Goal: Task Accomplishment & Management: Manage account settings

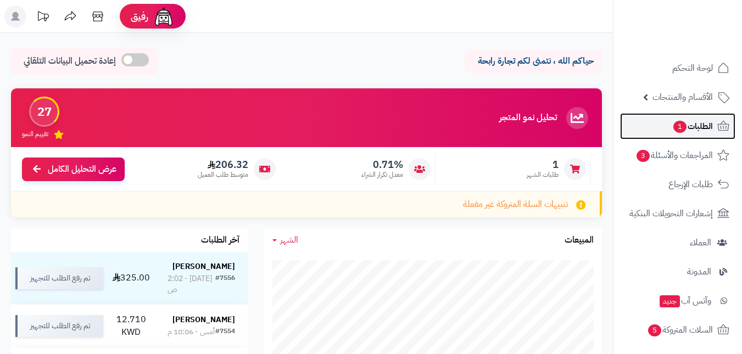
click at [682, 127] on span "1" at bounding box center [680, 127] width 13 height 12
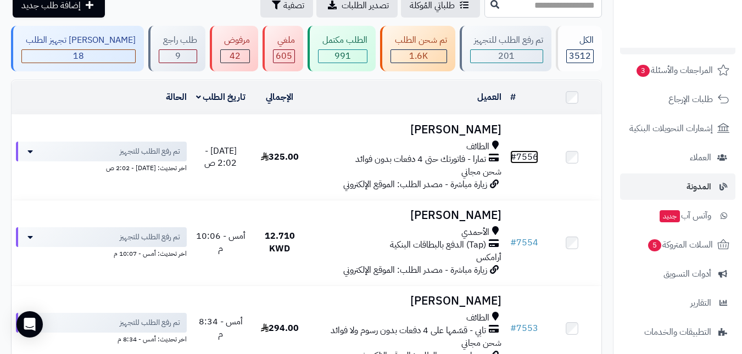
scroll to position [110, 0]
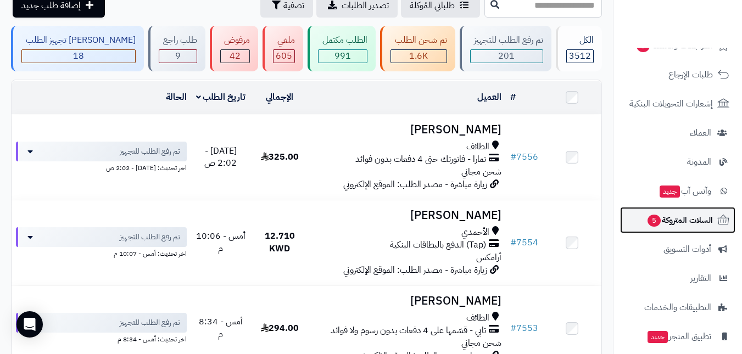
click at [678, 229] on link "السلات المتروكة 5" at bounding box center [677, 220] width 115 height 26
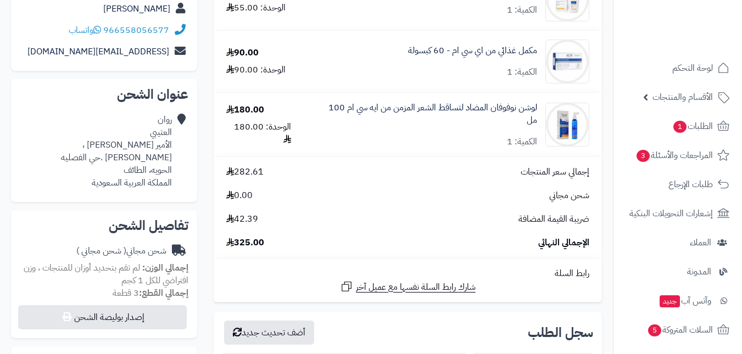
scroll to position [165, 0]
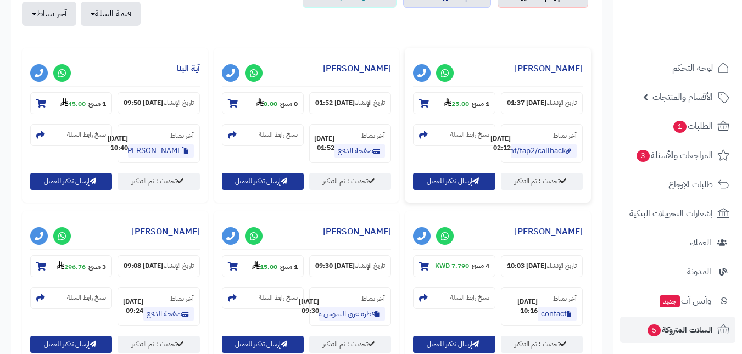
scroll to position [440, 0]
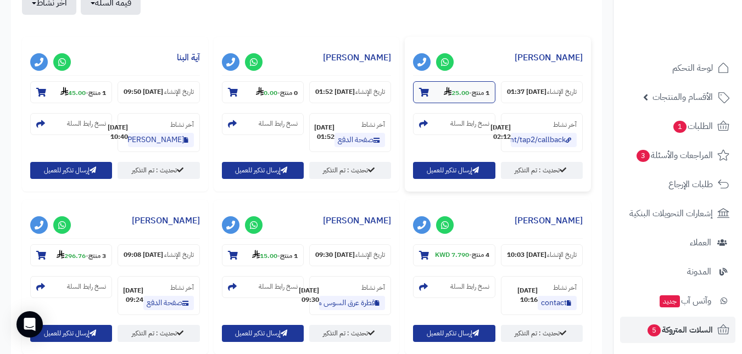
click at [450, 93] on strong "25.00" at bounding box center [456, 93] width 25 height 10
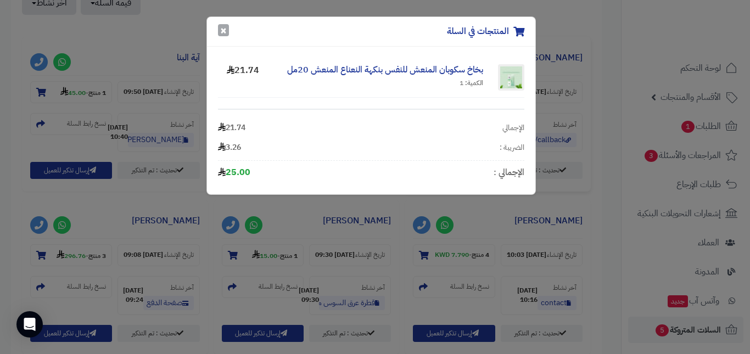
click at [221, 31] on button "×" at bounding box center [223, 30] width 11 height 12
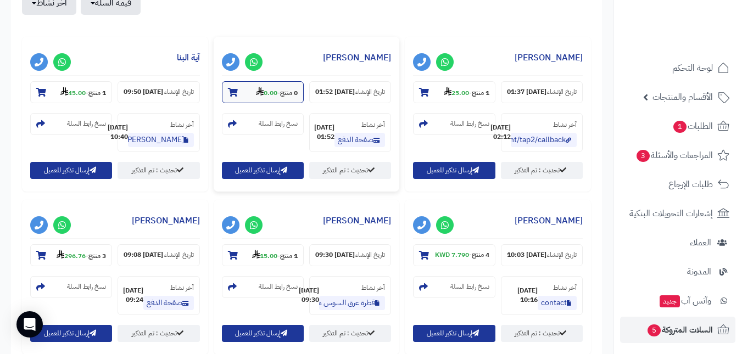
click at [276, 95] on small "0 منتج - 0.00" at bounding box center [277, 92] width 42 height 11
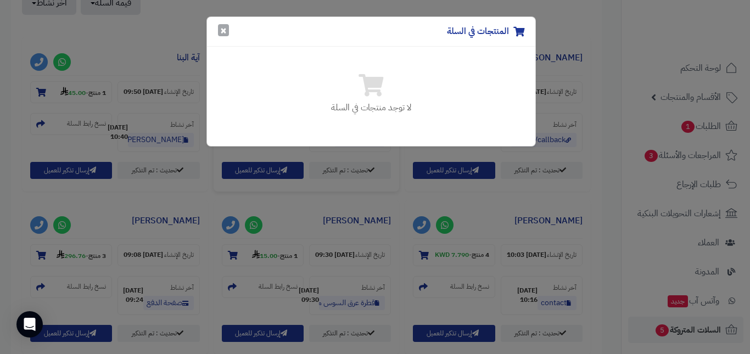
click at [226, 33] on button "×" at bounding box center [223, 30] width 11 height 12
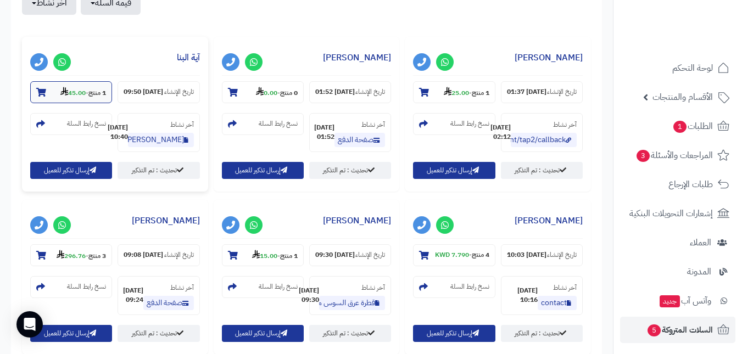
click at [76, 88] on strong "45.00" at bounding box center [72, 93] width 25 height 10
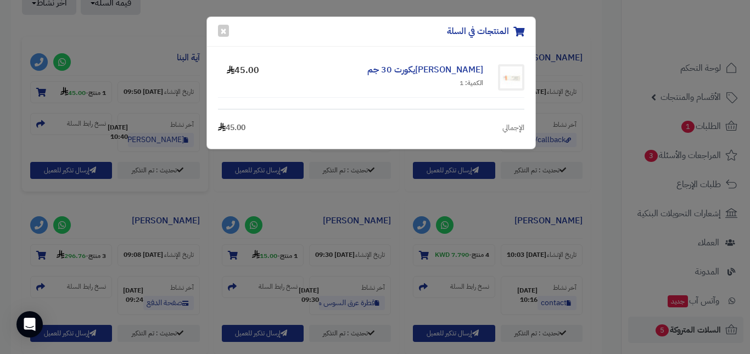
click at [229, 29] on div "المنتجات في السلة ×" at bounding box center [371, 32] width 329 height 30
click at [221, 31] on button "×" at bounding box center [223, 30] width 11 height 12
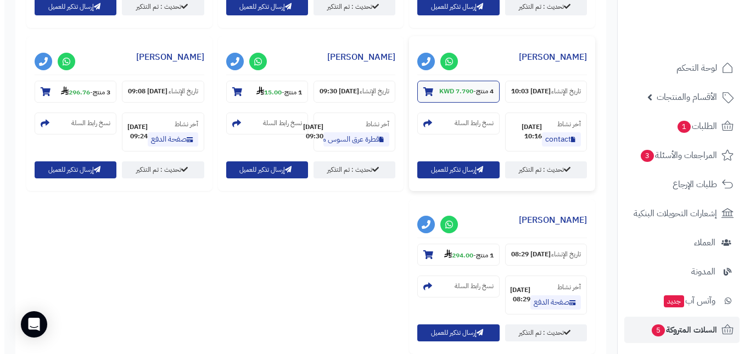
scroll to position [604, 0]
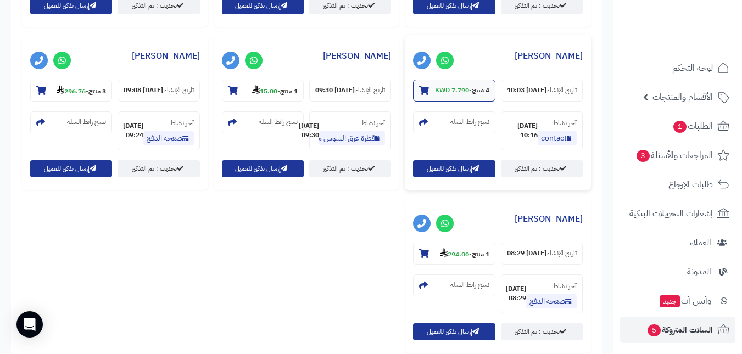
click at [452, 95] on strong "7.790 KWD" at bounding box center [452, 90] width 34 height 10
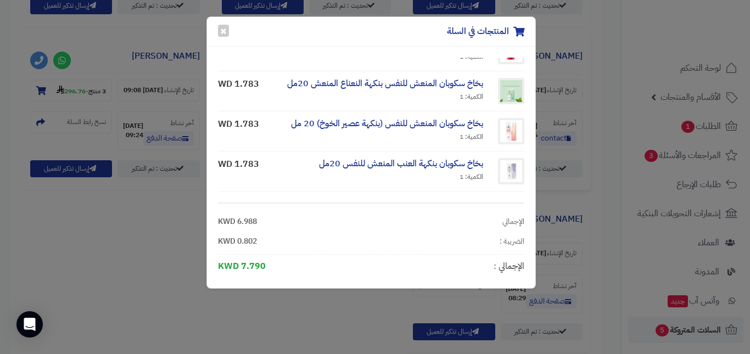
scroll to position [0, 0]
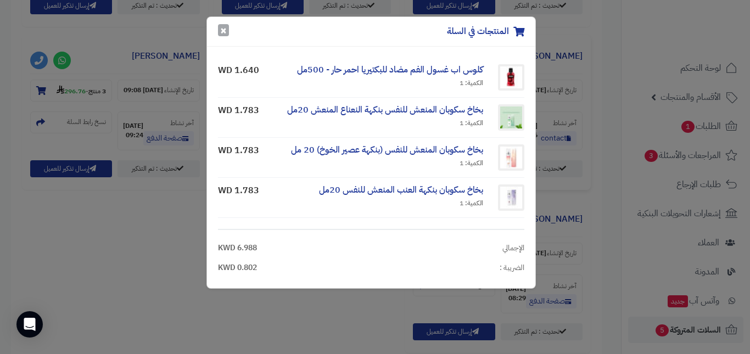
click at [221, 32] on button "×" at bounding box center [223, 30] width 11 height 12
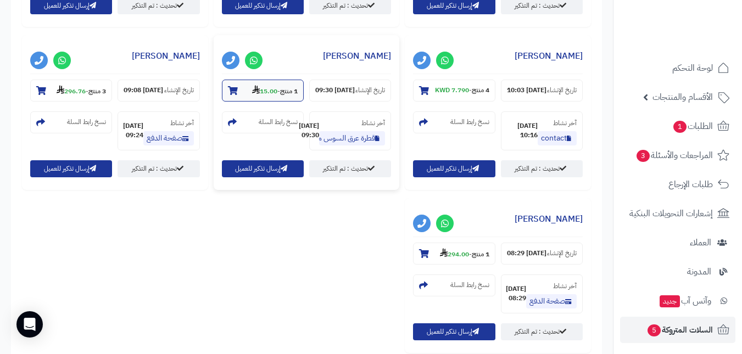
click at [277, 96] on small "1 منتج - 15.00" at bounding box center [275, 90] width 46 height 11
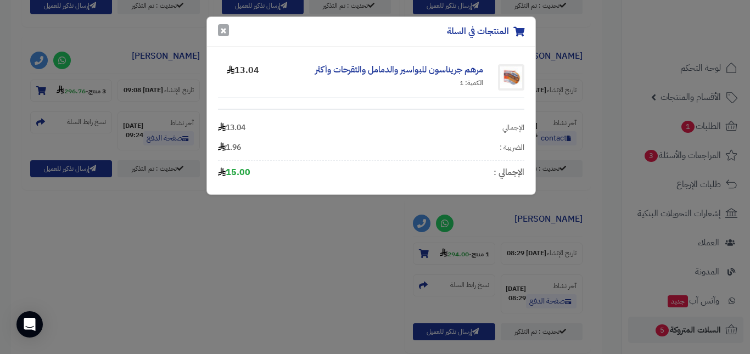
click at [224, 30] on button "×" at bounding box center [223, 30] width 11 height 12
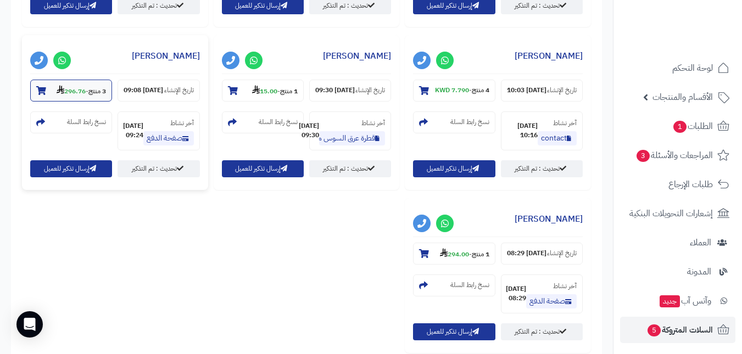
click at [91, 96] on strong "3 منتج" at bounding box center [97, 91] width 18 height 10
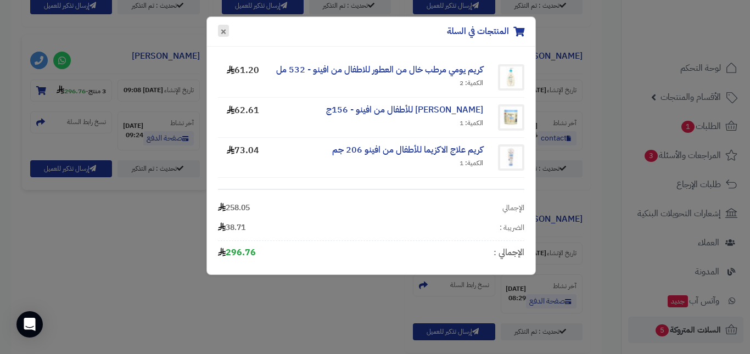
click at [221, 32] on button "×" at bounding box center [223, 31] width 11 height 12
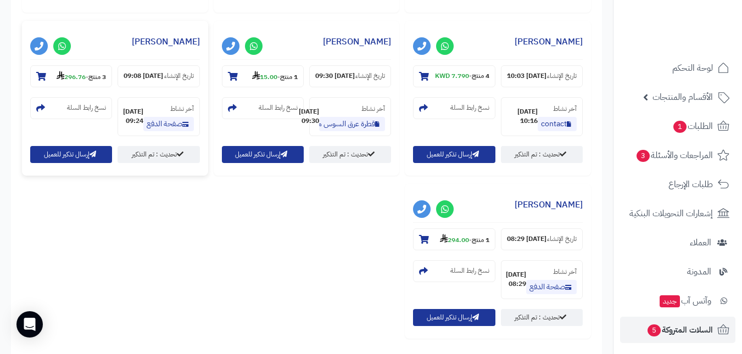
scroll to position [659, 0]
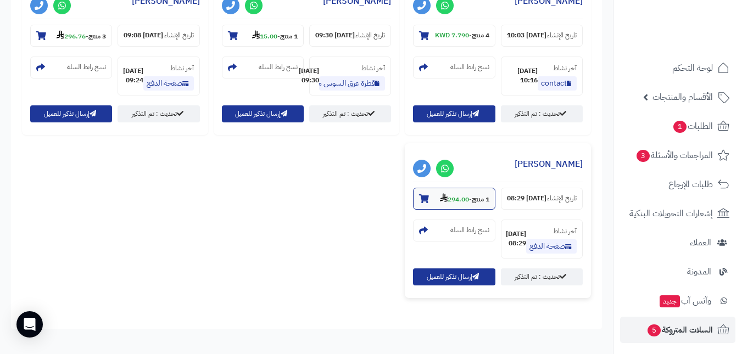
click at [472, 204] on strong "1 منتج" at bounding box center [481, 199] width 18 height 10
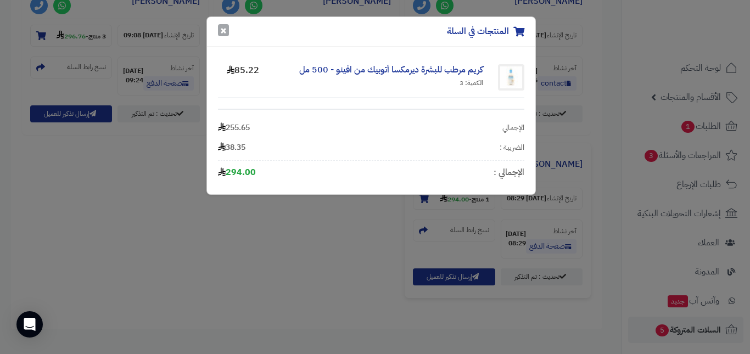
click at [224, 29] on button "×" at bounding box center [223, 30] width 11 height 12
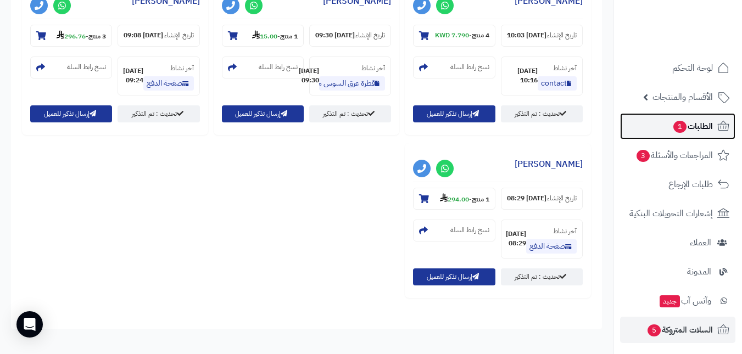
click at [675, 121] on span "الطلبات 1" at bounding box center [692, 126] width 41 height 15
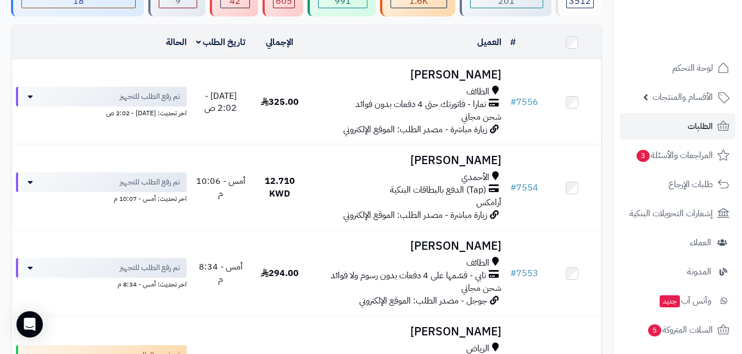
scroll to position [220, 0]
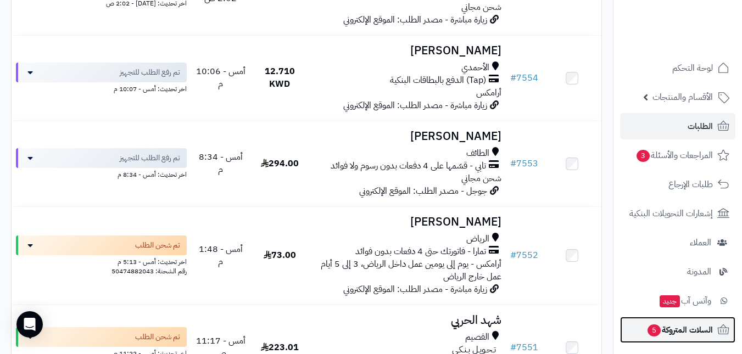
click at [690, 323] on span "السلات المتروكة 5" at bounding box center [680, 329] width 66 height 15
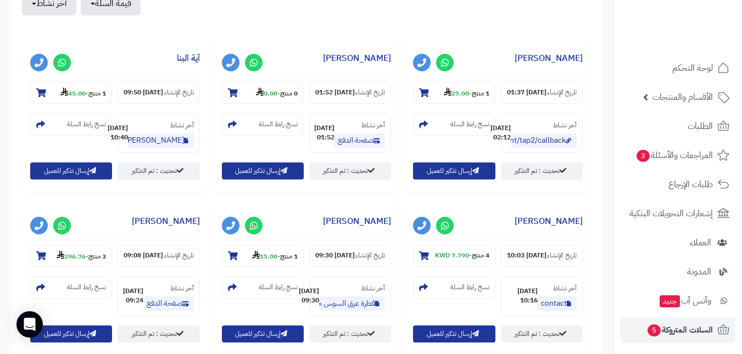
scroll to position [440, 0]
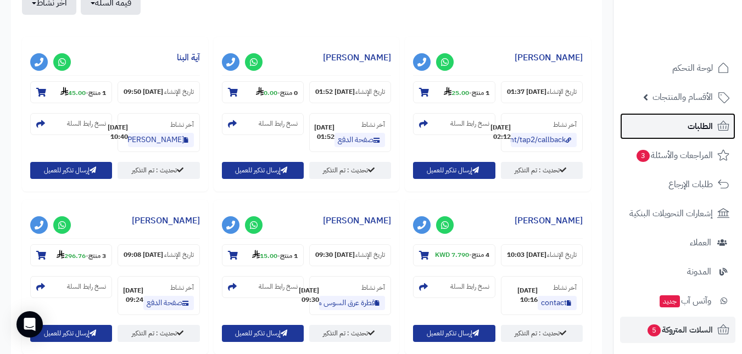
click at [694, 124] on span "الطلبات" at bounding box center [700, 126] width 25 height 15
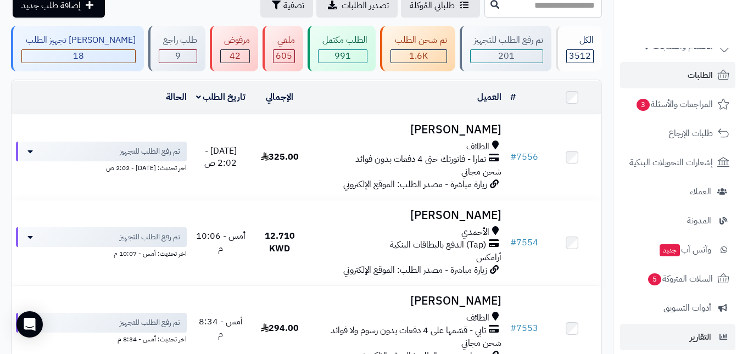
scroll to position [110, 0]
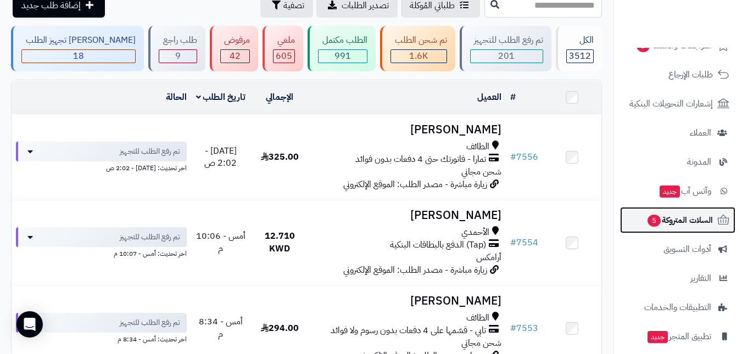
click at [675, 227] on span "السلات المتروكة 5" at bounding box center [680, 220] width 66 height 15
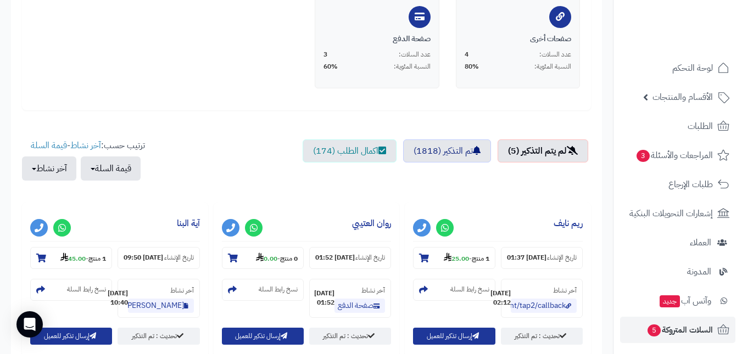
scroll to position [330, 0]
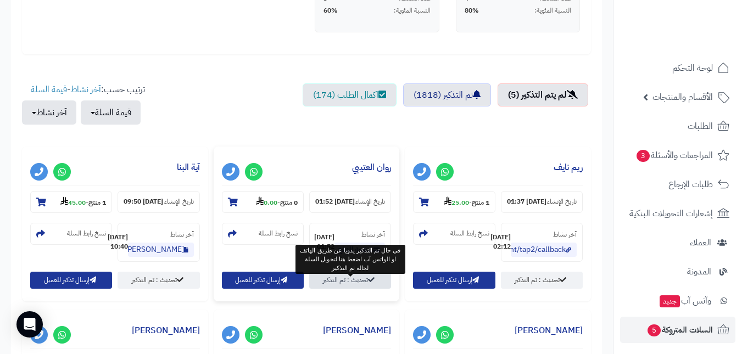
click at [355, 283] on link "تحديث : تم التذكير" at bounding box center [350, 280] width 82 height 17
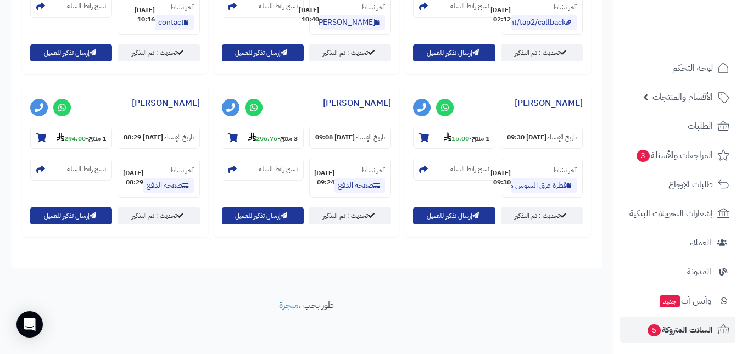
scroll to position [440, 0]
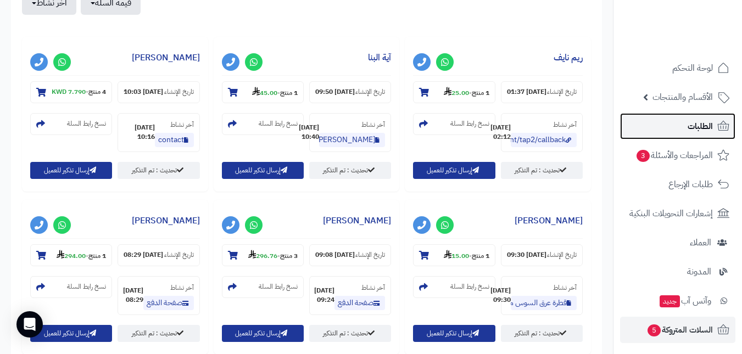
click at [688, 124] on span "الطلبات" at bounding box center [700, 126] width 25 height 15
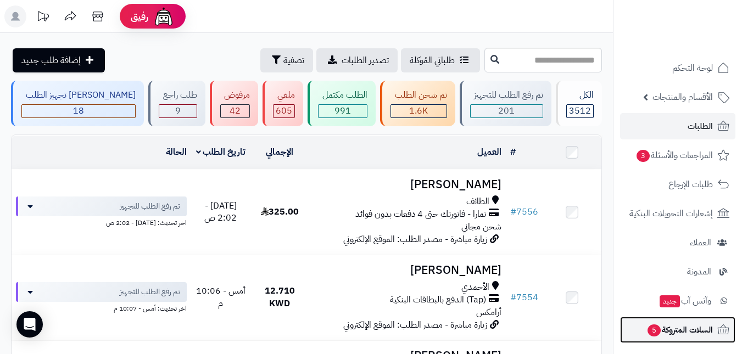
click at [667, 328] on span "السلات المتروكة 5" at bounding box center [680, 329] width 66 height 15
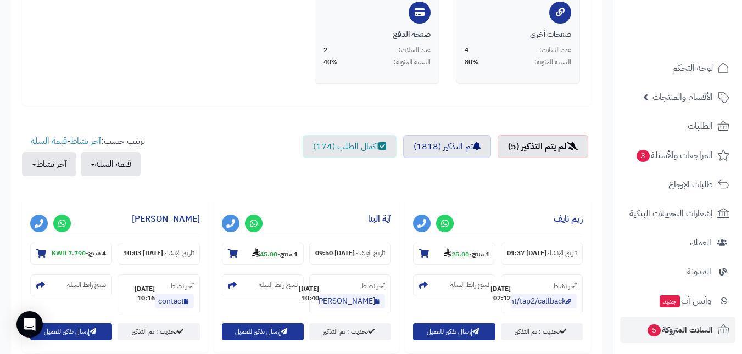
scroll to position [385, 0]
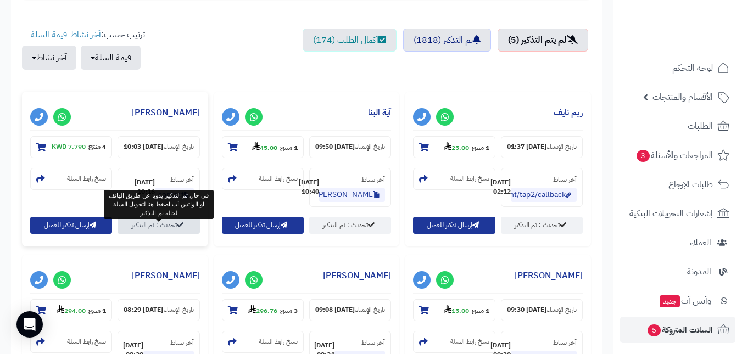
click at [171, 233] on link "تحديث : تم التذكير" at bounding box center [159, 225] width 82 height 17
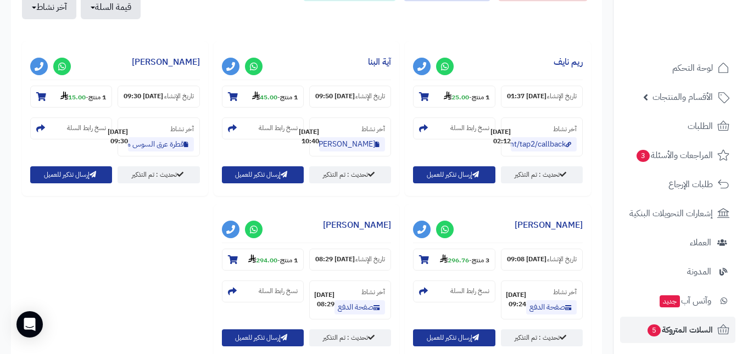
scroll to position [440, 0]
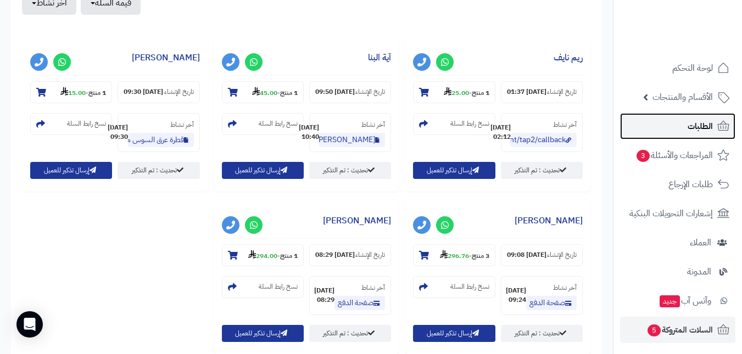
click at [697, 125] on span "الطلبات" at bounding box center [700, 126] width 25 height 15
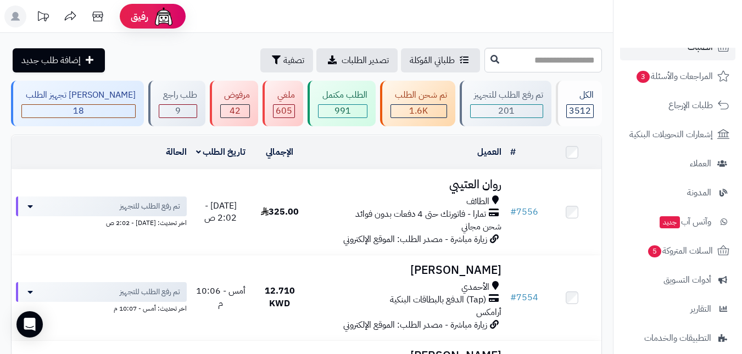
scroll to position [110, 0]
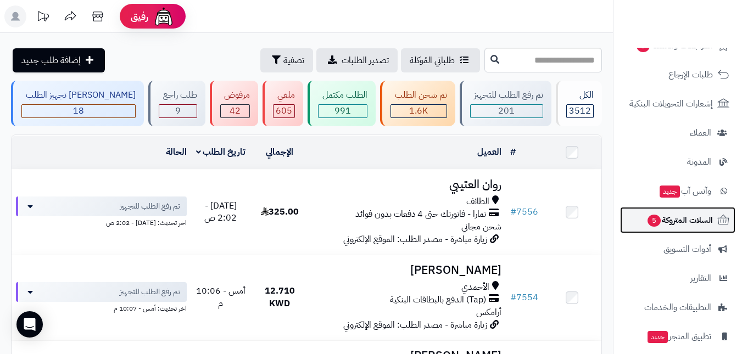
click at [689, 221] on span "السلات المتروكة 5" at bounding box center [680, 220] width 66 height 15
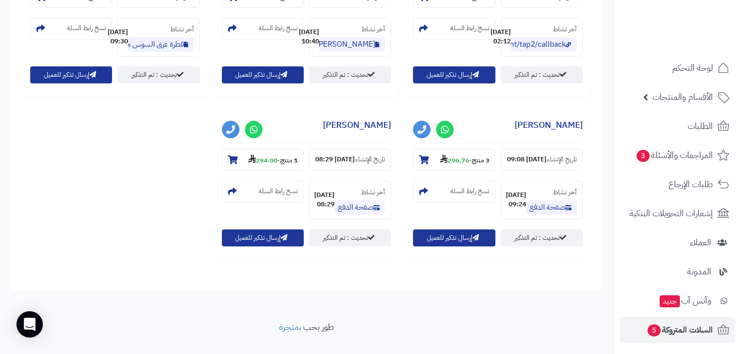
scroll to position [549, 0]
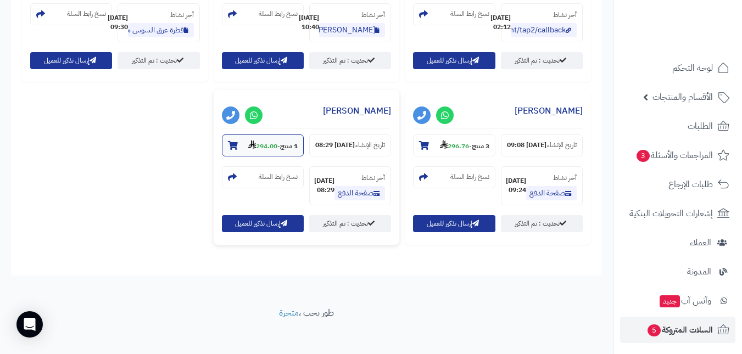
click at [282, 157] on section "1 منتج - 294.00" at bounding box center [263, 146] width 82 height 22
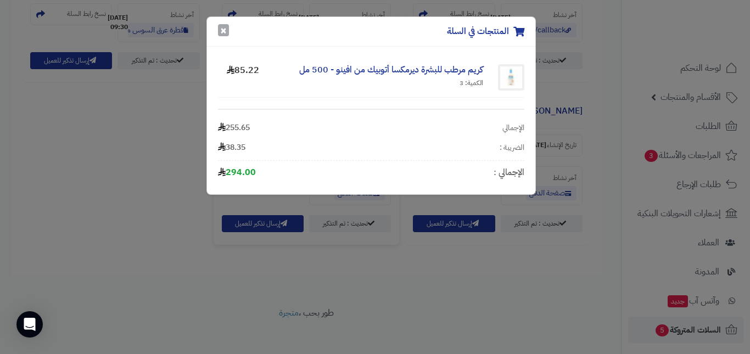
click at [221, 31] on button "×" at bounding box center [223, 30] width 11 height 12
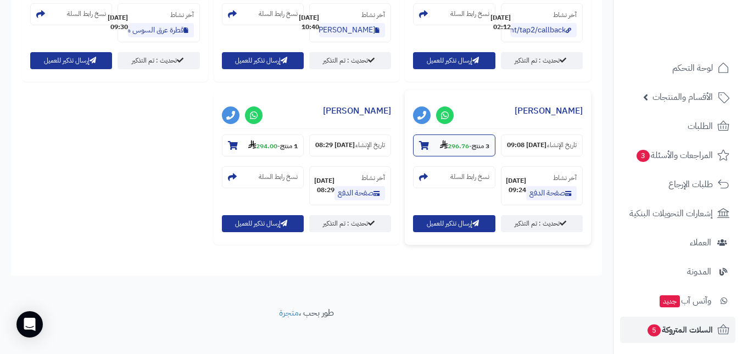
click at [475, 151] on strong "3 منتج" at bounding box center [481, 146] width 18 height 10
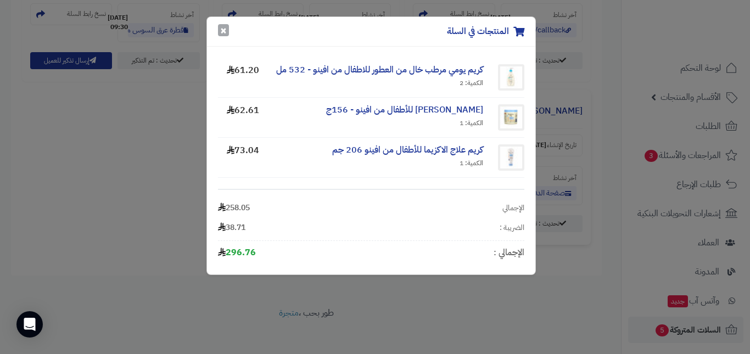
click at [222, 28] on button "×" at bounding box center [223, 30] width 11 height 12
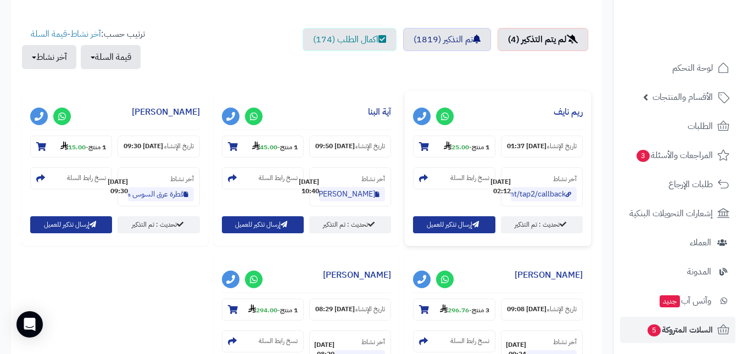
scroll to position [385, 0]
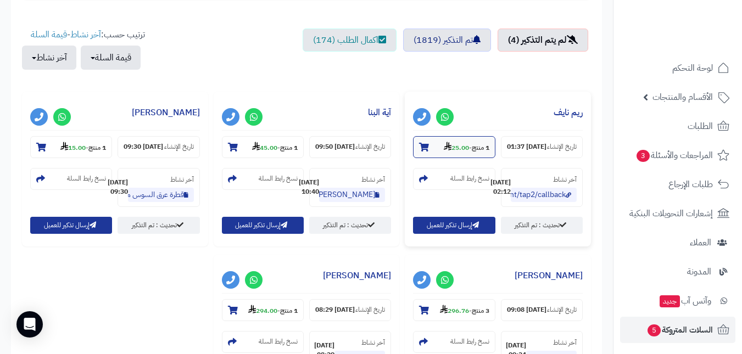
click at [448, 144] on strong "25.00" at bounding box center [456, 148] width 25 height 10
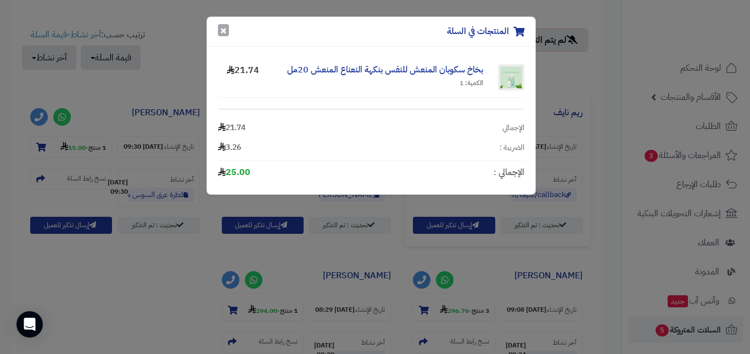
click at [222, 31] on button "×" at bounding box center [223, 30] width 11 height 12
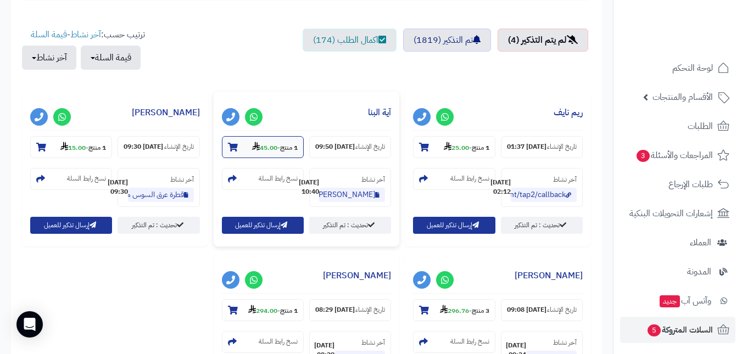
click at [255, 144] on strong "45.00" at bounding box center [264, 148] width 25 height 10
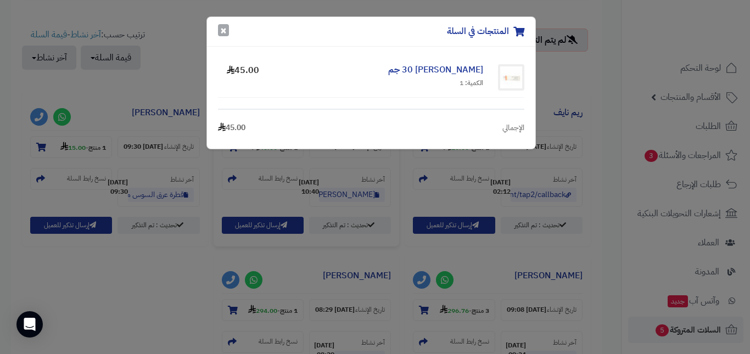
click at [224, 31] on button "×" at bounding box center [223, 30] width 11 height 12
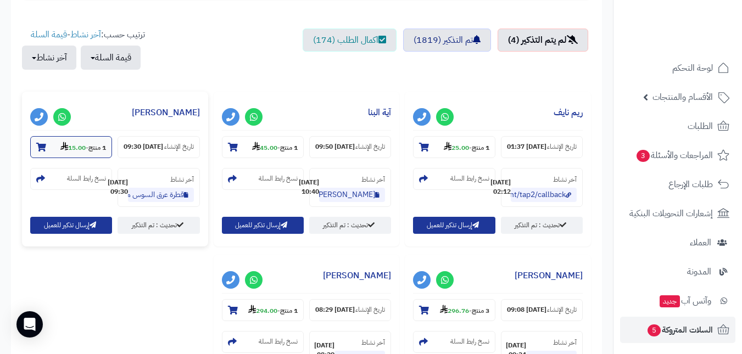
click at [94, 140] on section "1 منتج - 15.00" at bounding box center [71, 147] width 82 height 22
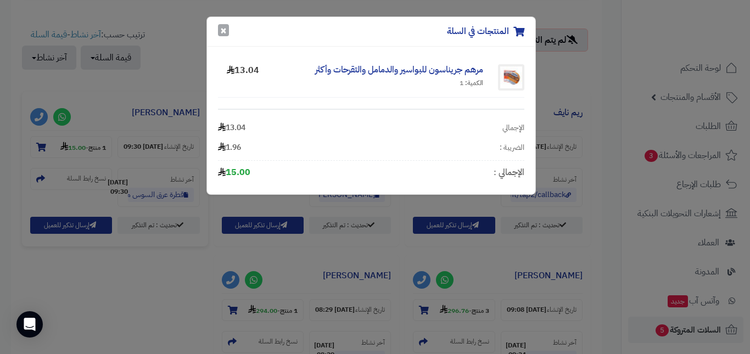
click at [223, 33] on button "×" at bounding box center [223, 30] width 11 height 12
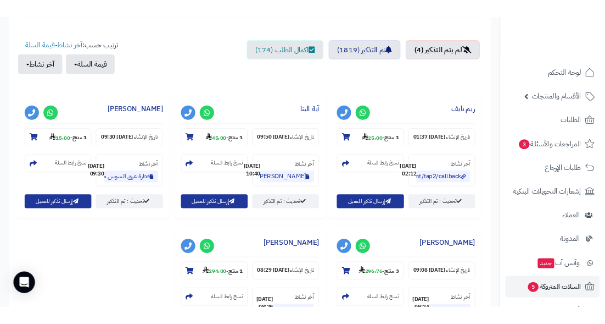
scroll to position [404, 0]
